Goal: Information Seeking & Learning: Learn about a topic

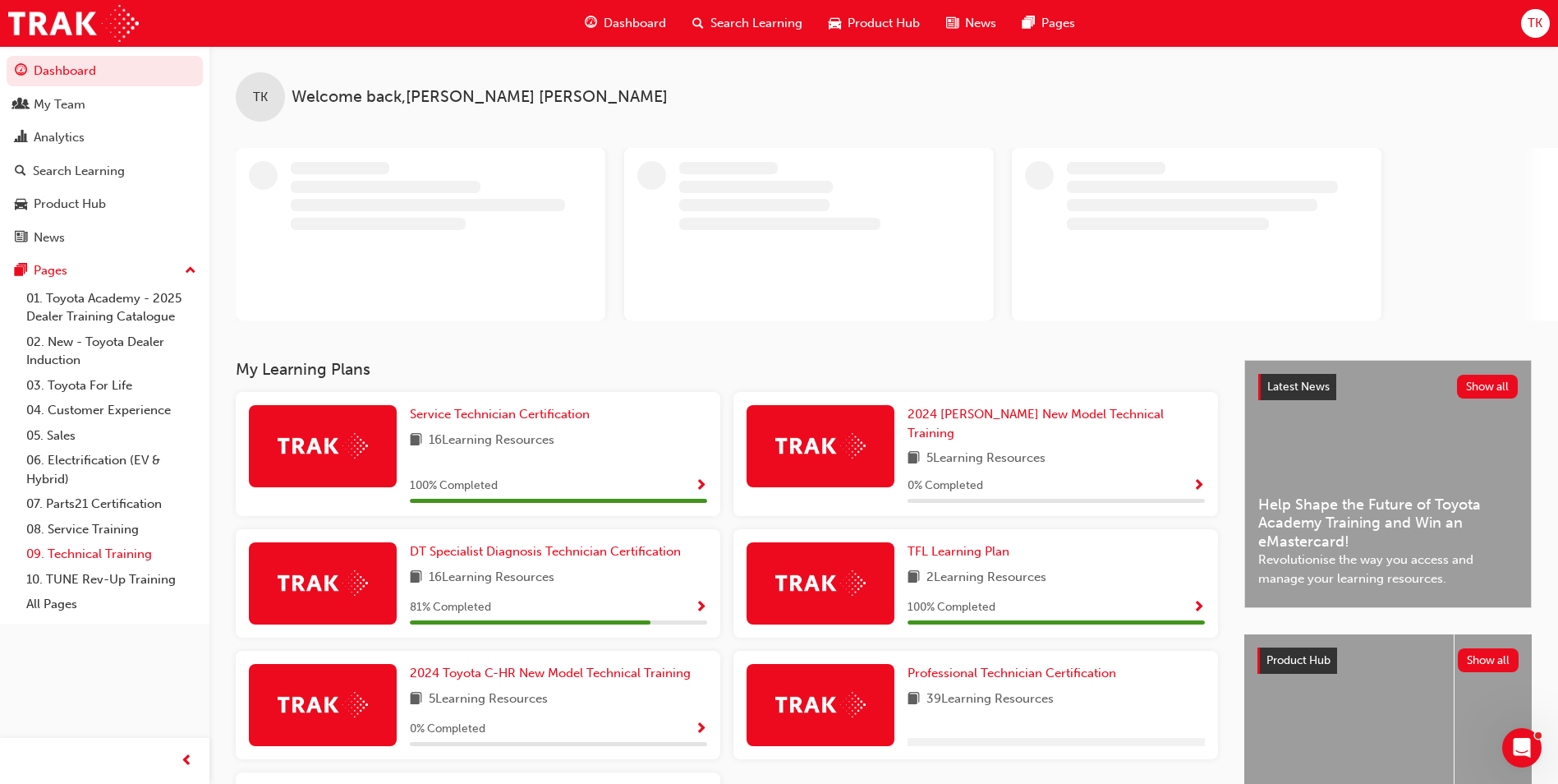
click at [138, 549] on link "09. Technical Training" at bounding box center [112, 554] width 183 height 26
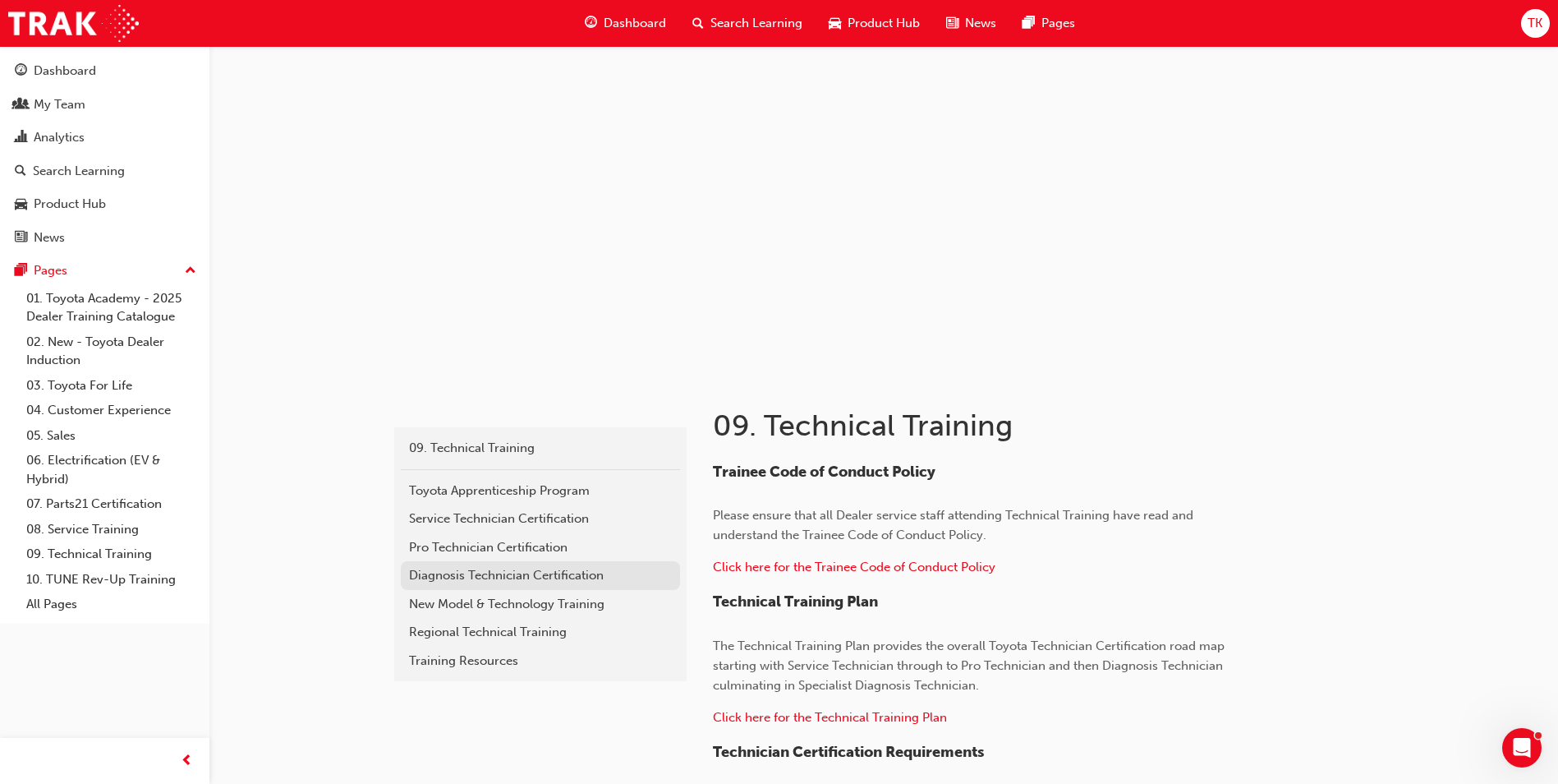
click at [459, 579] on div "Diagnosis Technician Certification" at bounding box center [540, 575] width 263 height 19
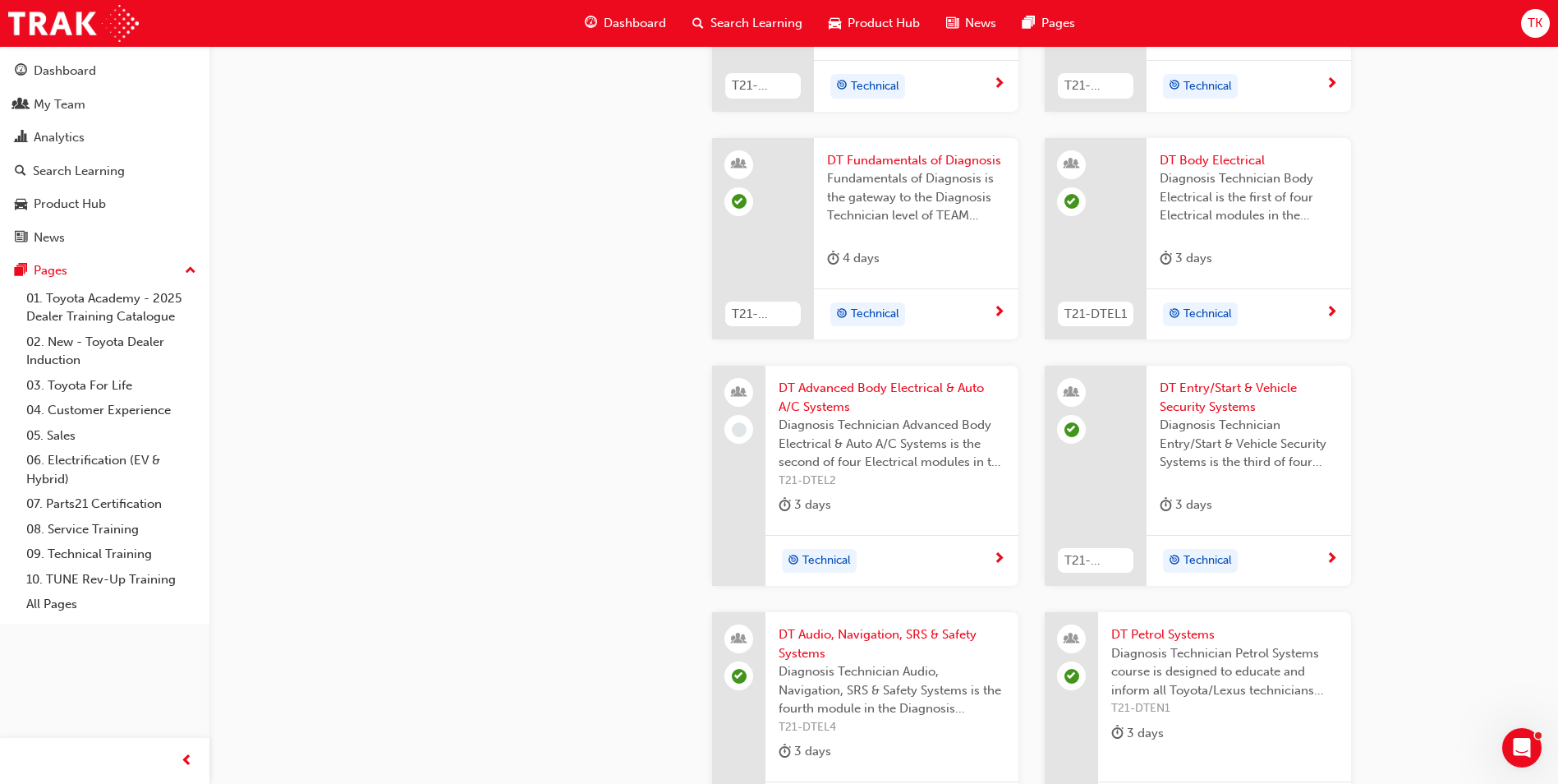
scroll to position [575, 0]
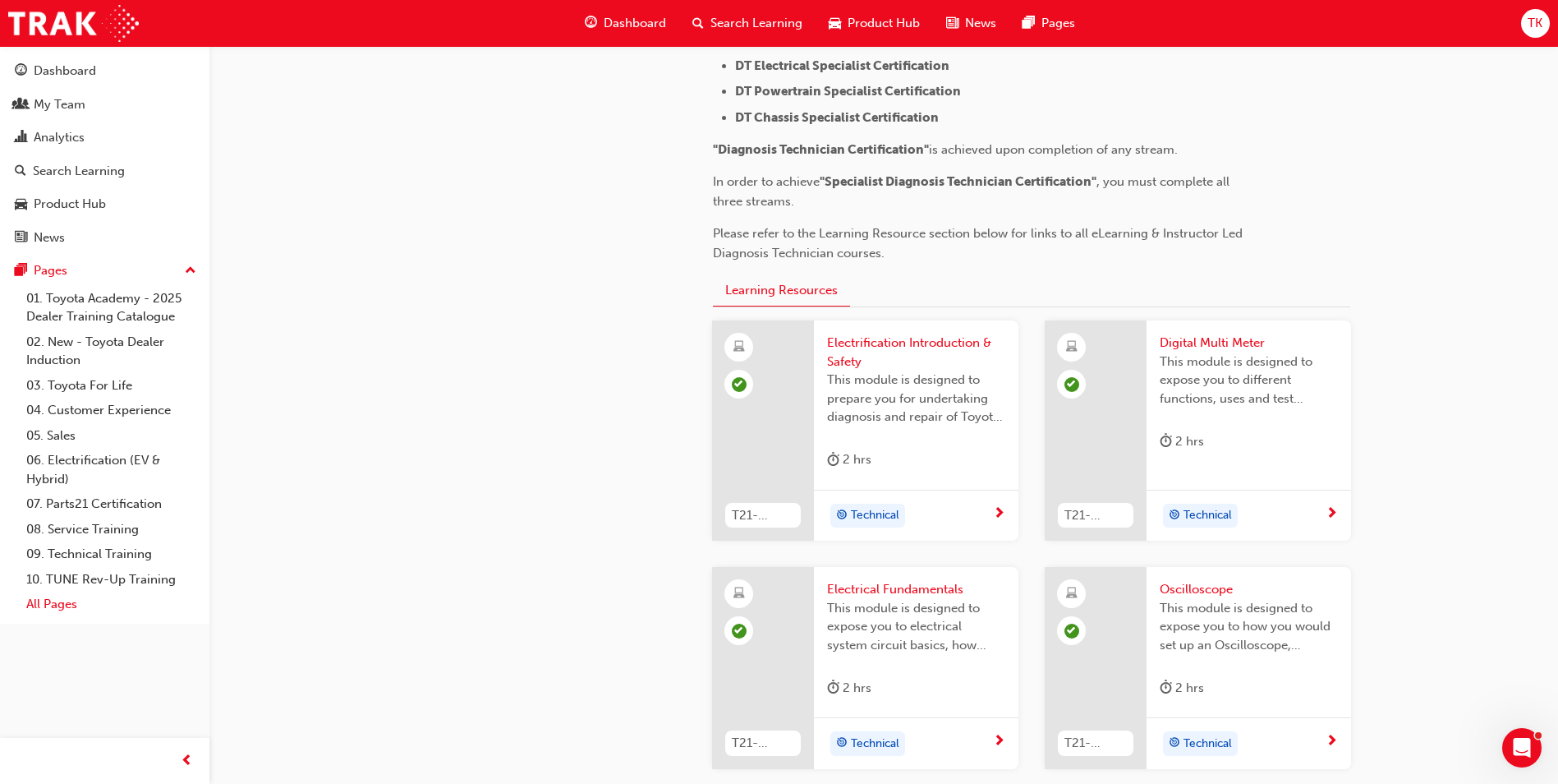
click at [59, 610] on link "All Pages" at bounding box center [112, 604] width 183 height 26
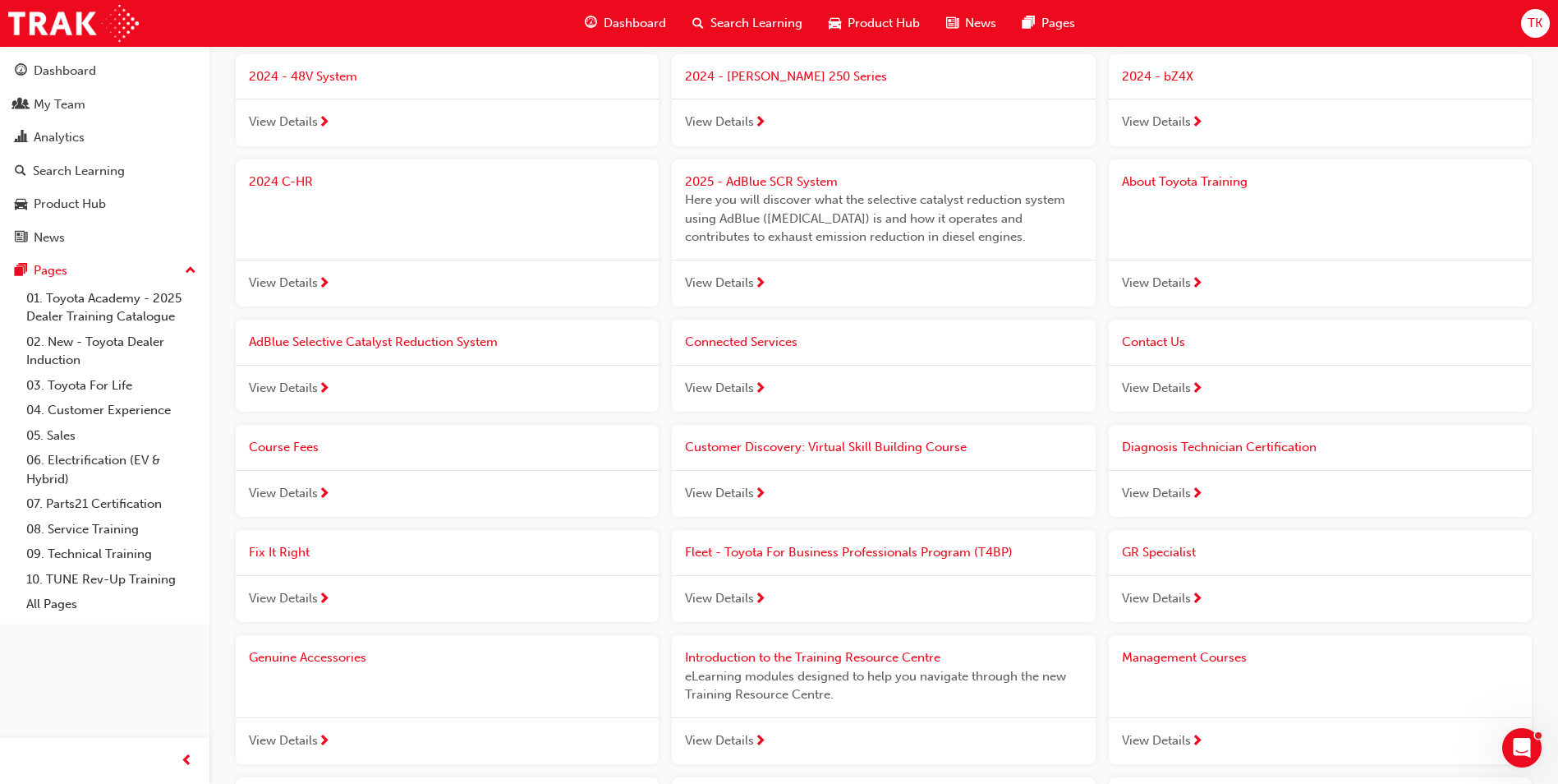
scroll to position [520, 0]
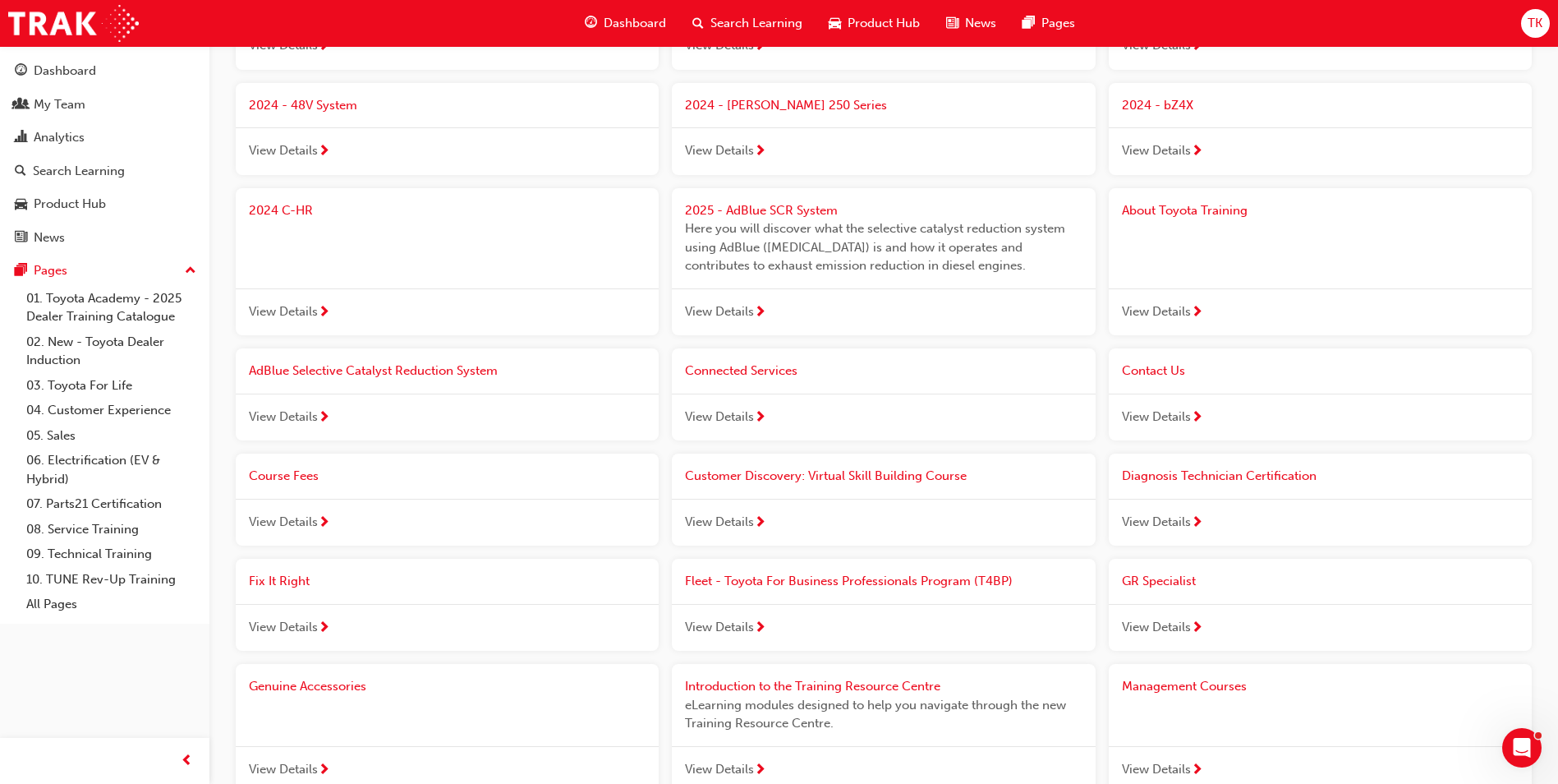
click at [308, 522] on span "View Details" at bounding box center [282, 522] width 69 height 19
